Goal: Information Seeking & Learning: Understand process/instructions

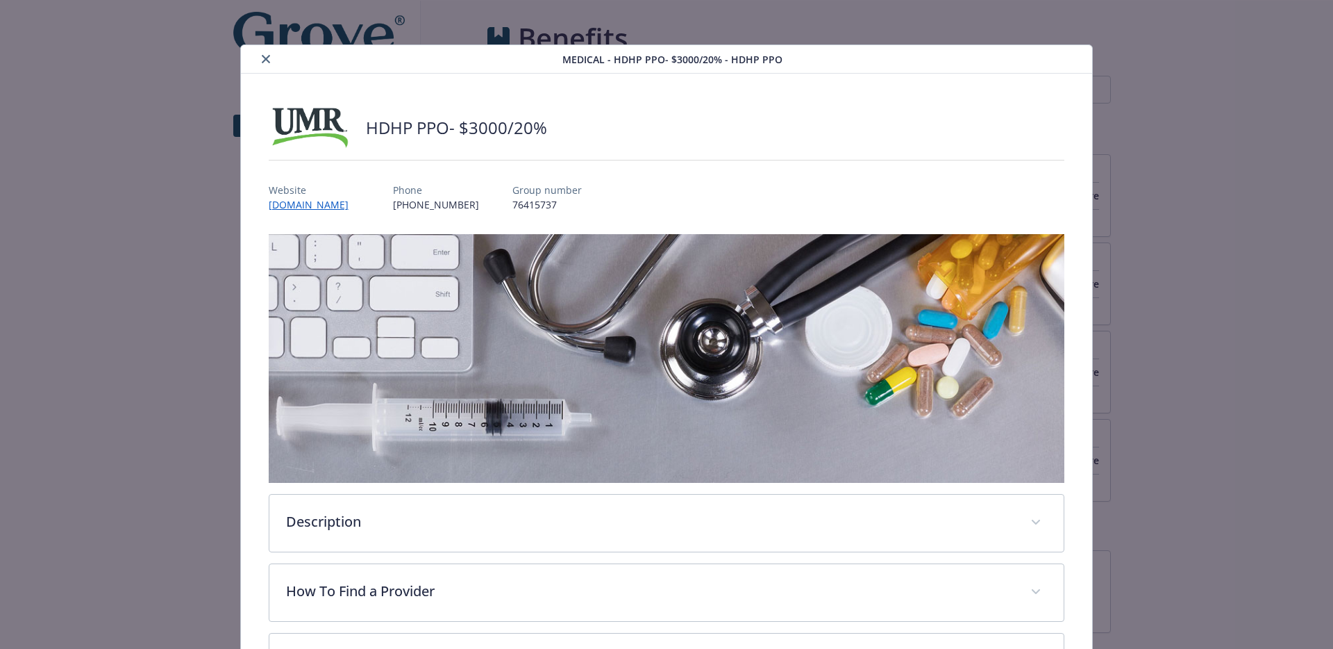
scroll to position [42, 0]
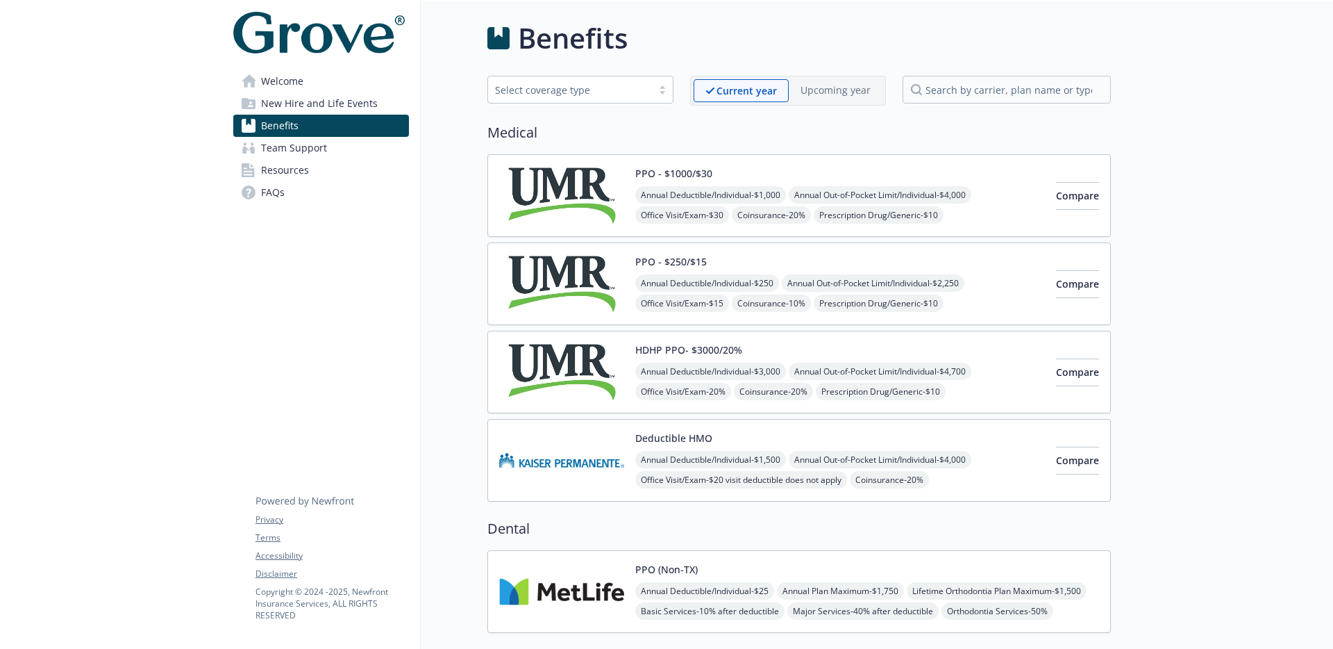
click at [348, 94] on span "New Hire and Life Events" at bounding box center [319, 103] width 117 height 22
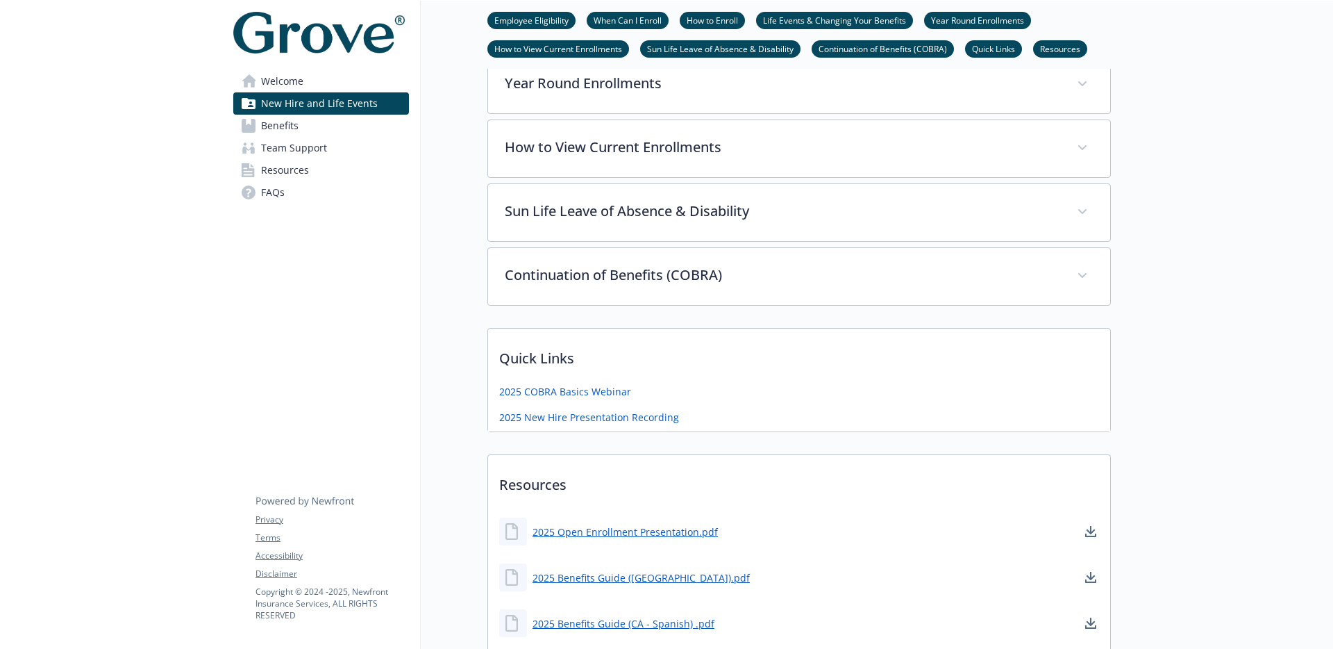
scroll to position [717, 0]
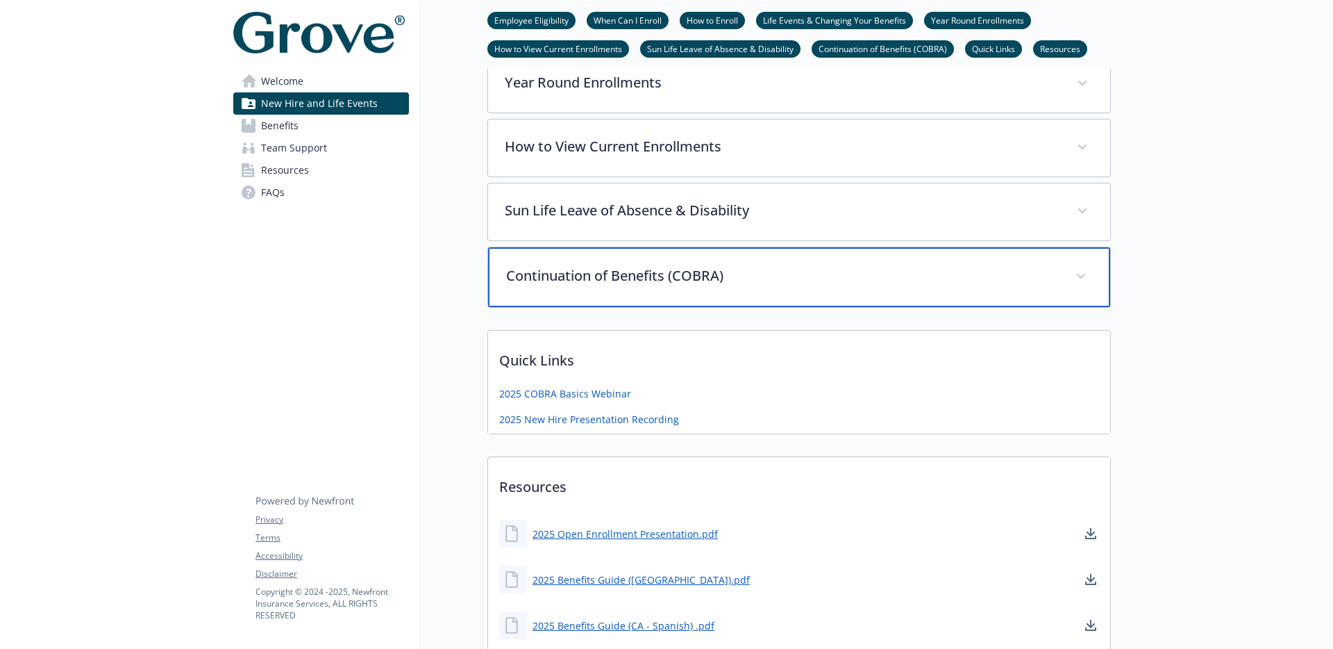
click at [554, 285] on div "Continuation of Benefits (COBRA)" at bounding box center [799, 277] width 622 height 60
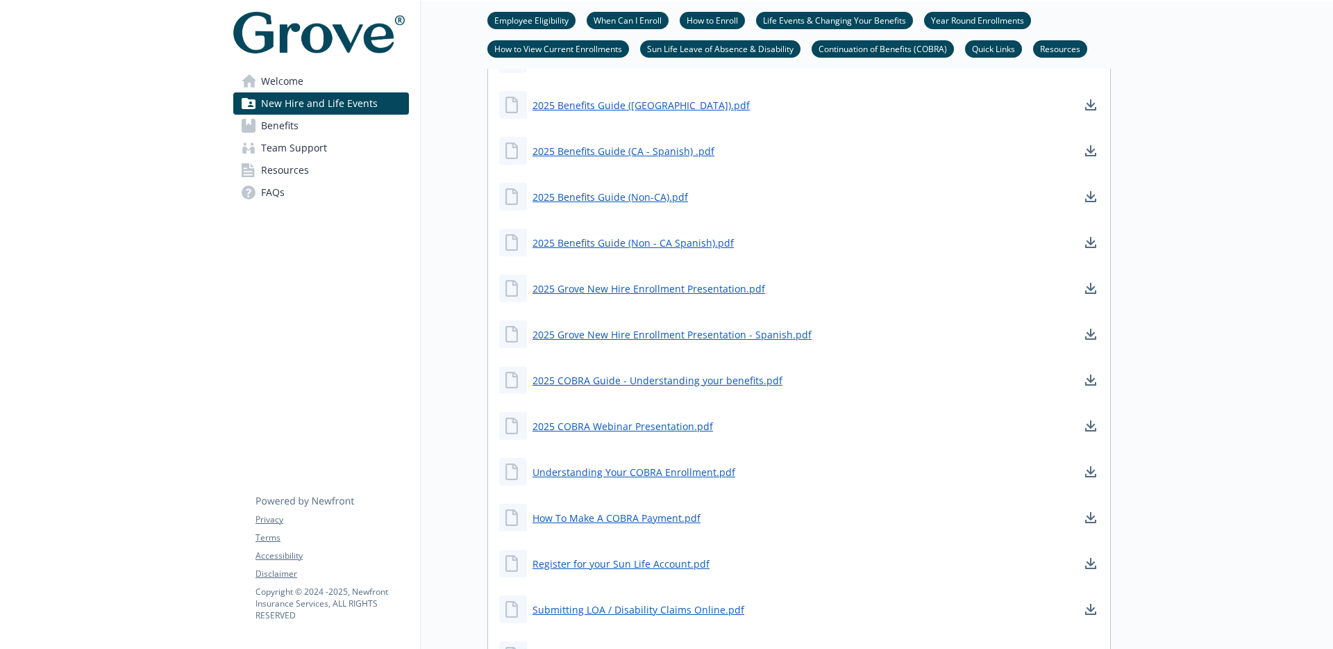
scroll to position [1767, 0]
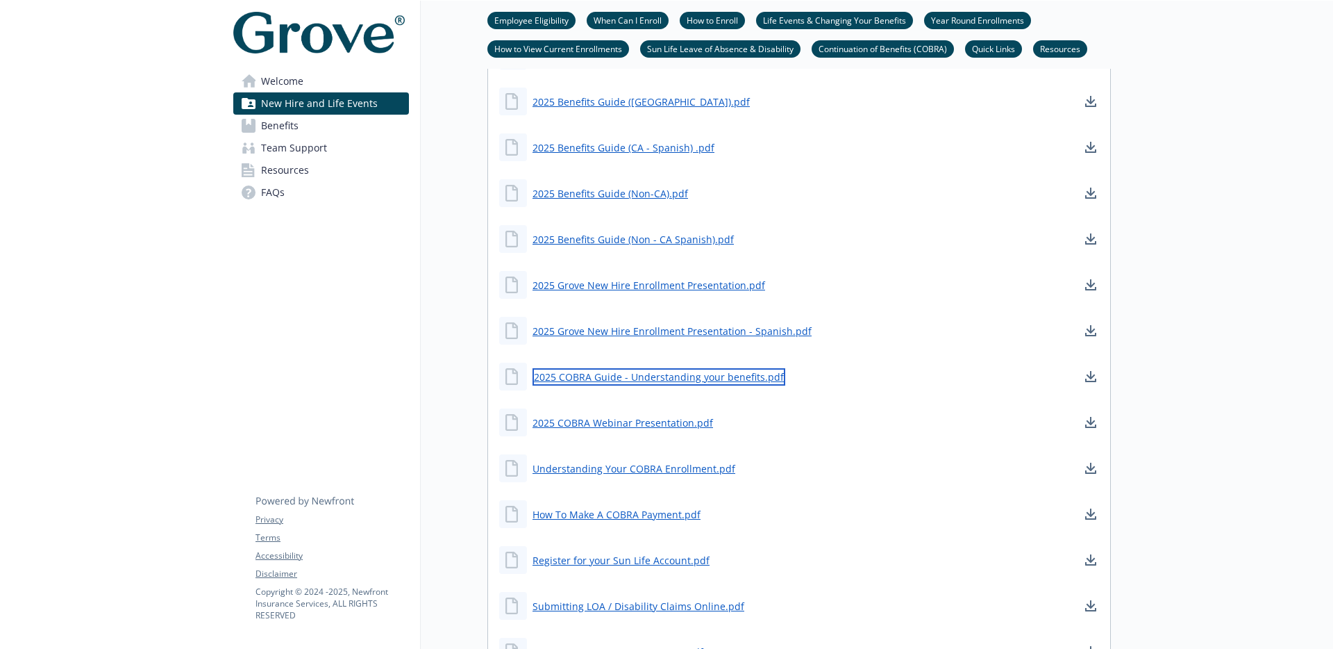
click at [662, 368] on link "2025 COBRA Guide - Understanding your benefits.pdf" at bounding box center [659, 376] width 253 height 17
click at [653, 368] on link "2025 COBRA Guide - Understanding your benefits.pdf" at bounding box center [659, 376] width 253 height 17
